Goal: Navigation & Orientation: Find specific page/section

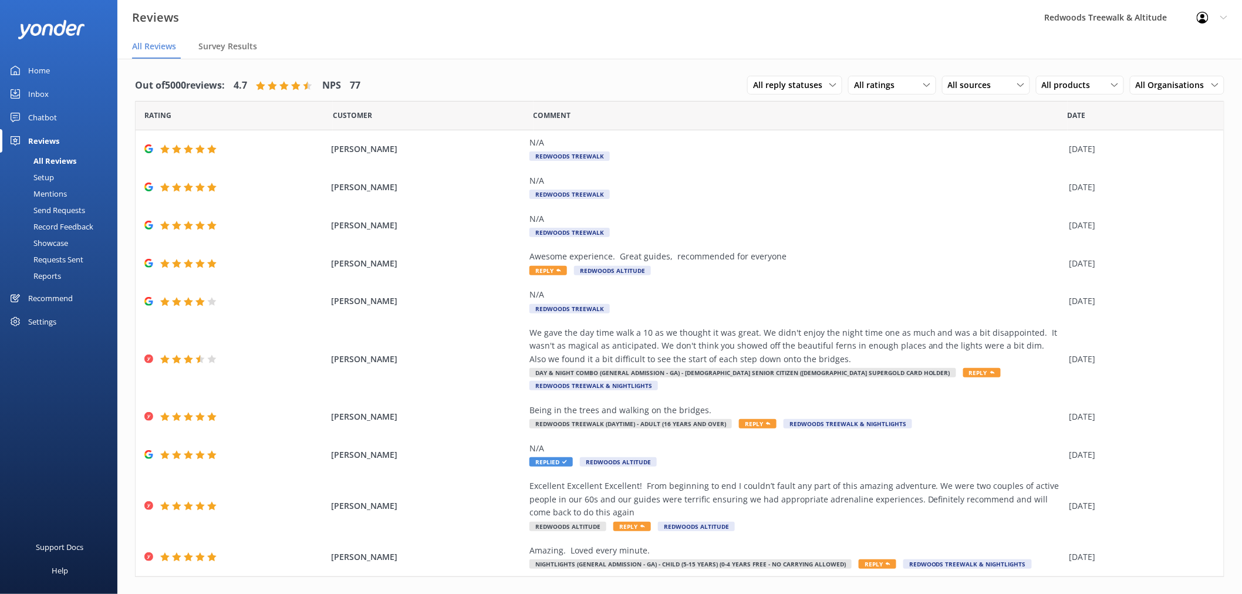
click at [62, 92] on link "Inbox" at bounding box center [58, 93] width 117 height 23
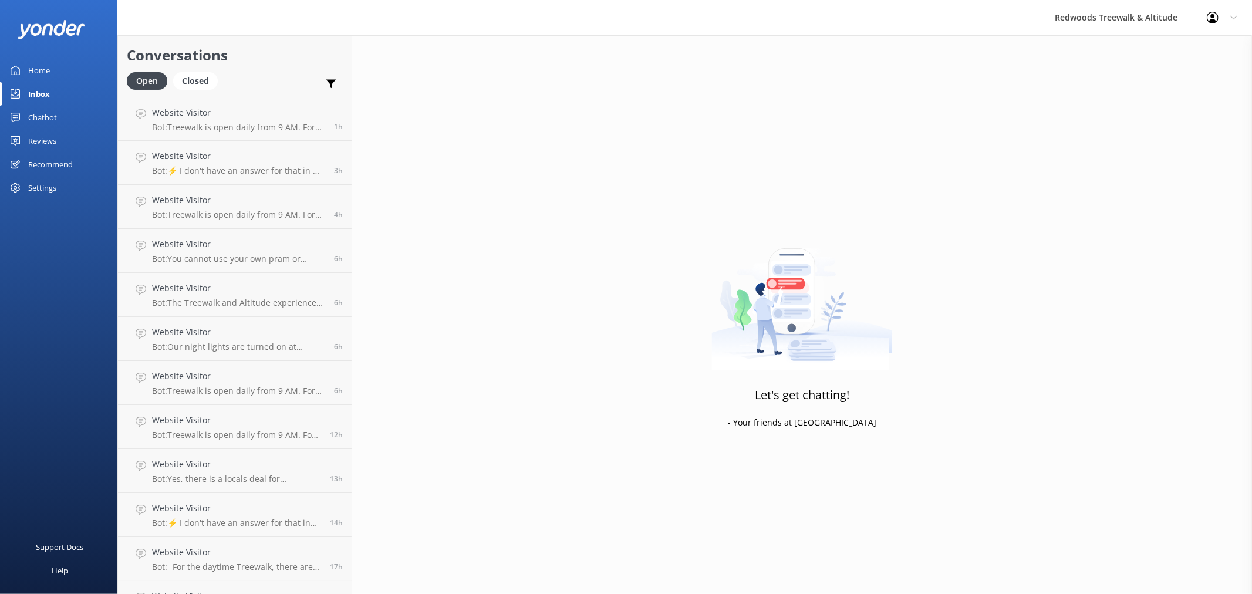
click at [66, 72] on link "Home" at bounding box center [58, 70] width 117 height 23
